Goal: Task Accomplishment & Management: Manage account settings

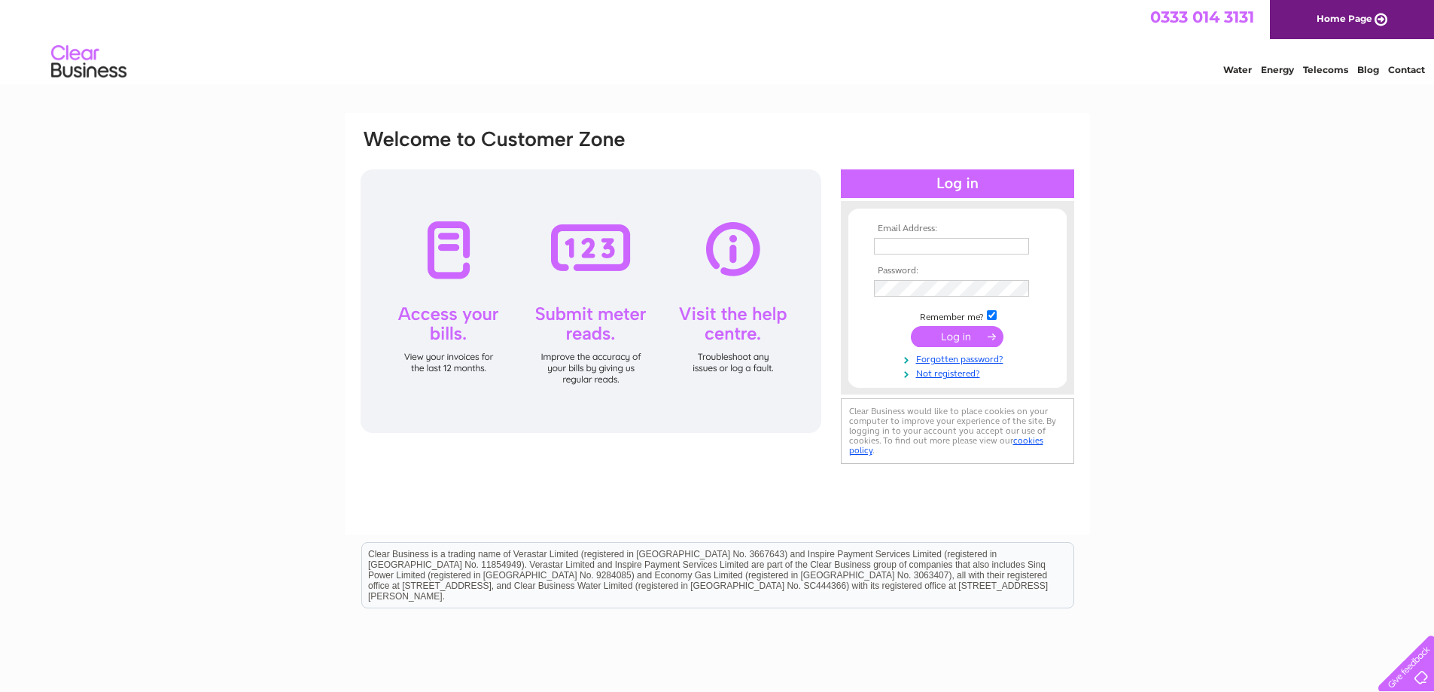
type input "ashtonvillagesaver@virginmedia.com"
click at [952, 333] on input "submit" at bounding box center [957, 336] width 93 height 21
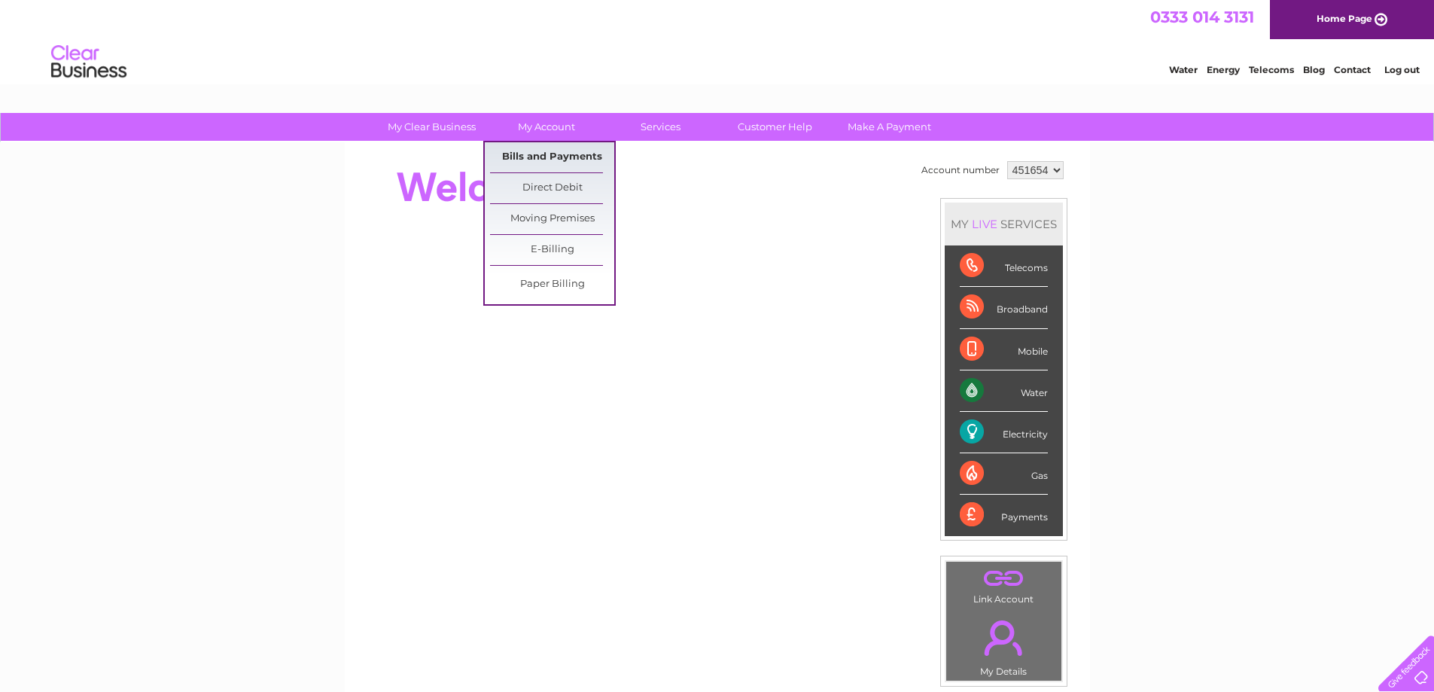
click at [576, 153] on link "Bills and Payments" at bounding box center [552, 157] width 124 height 30
